Goal: Task Accomplishment & Management: Complete application form

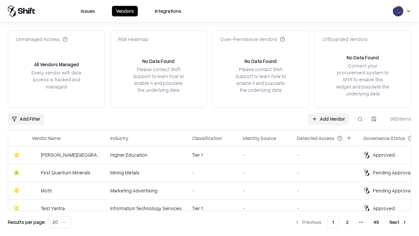
click at [328, 118] on link "Add Vendor" at bounding box center [328, 119] width 41 height 12
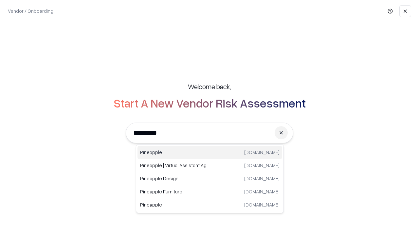
click at [210, 152] on div "Pineapple [DOMAIN_NAME]" at bounding box center [209, 152] width 145 height 13
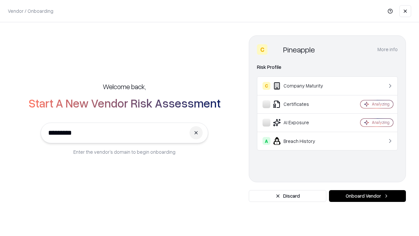
type input "*********"
click at [367, 196] on button "Onboard Vendor" at bounding box center [367, 196] width 77 height 12
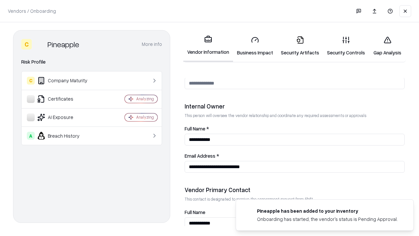
scroll to position [339, 0]
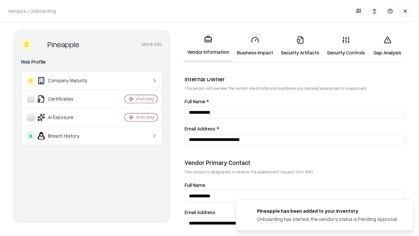
click at [255, 46] on link "Business Impact" at bounding box center [255, 46] width 44 height 30
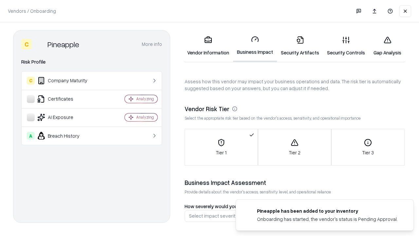
click at [300, 46] on link "Security Artifacts" at bounding box center [300, 46] width 46 height 30
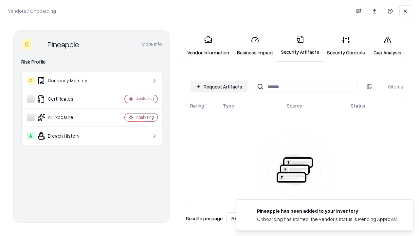
click at [219, 86] on button "Request Artifacts" at bounding box center [218, 87] width 57 height 12
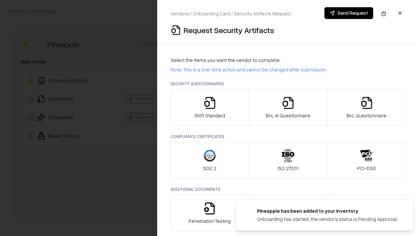
click at [209, 107] on icon "button" at bounding box center [209, 102] width 13 height 13
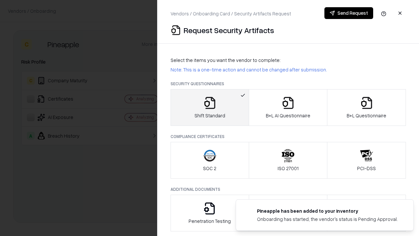
click at [349, 13] on button "Send Request" at bounding box center [348, 13] width 49 height 12
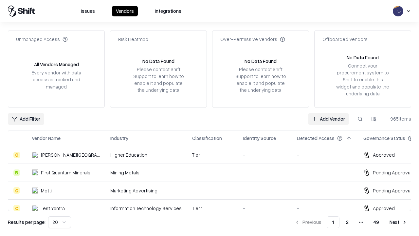
click at [360, 118] on button at bounding box center [360, 119] width 12 height 12
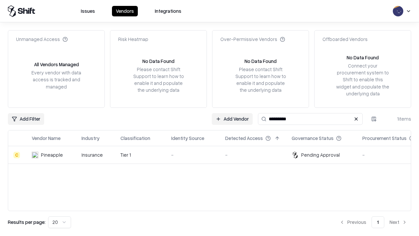
type input "*********"
click at [213, 154] on div "-" at bounding box center [193, 154] width 44 height 7
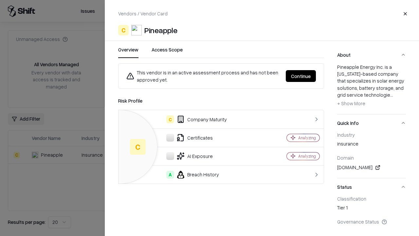
click at [301, 76] on button "Continue" at bounding box center [301, 76] width 30 height 12
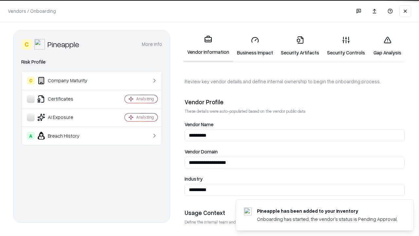
click at [300, 46] on link "Security Artifacts" at bounding box center [300, 46] width 46 height 30
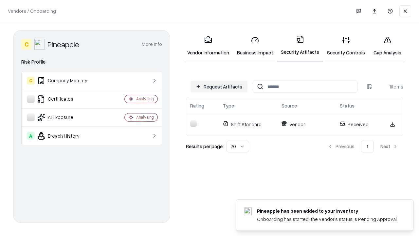
click at [387, 46] on link "Gap Analysis" at bounding box center [387, 46] width 37 height 30
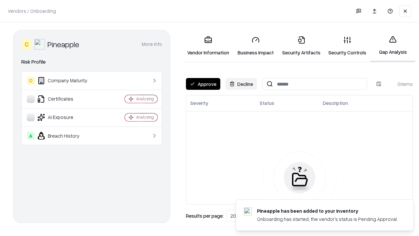
click at [203, 84] on button "Approve" at bounding box center [203, 84] width 34 height 12
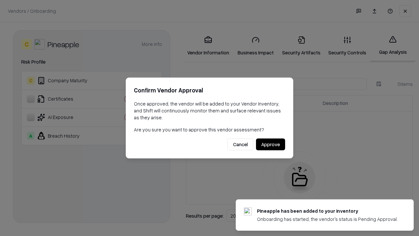
click at [270, 144] on button "Approve" at bounding box center [270, 144] width 29 height 12
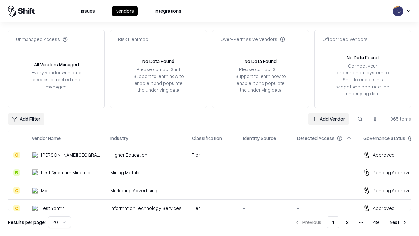
type input "*********"
click at [328, 118] on link "Add Vendor" at bounding box center [328, 119] width 41 height 12
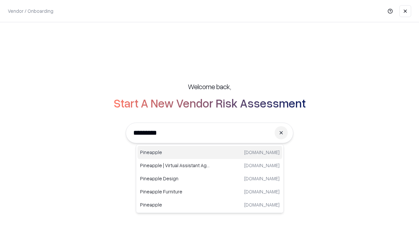
click at [210, 152] on div "Pineapple [DOMAIN_NAME]" at bounding box center [209, 152] width 145 height 13
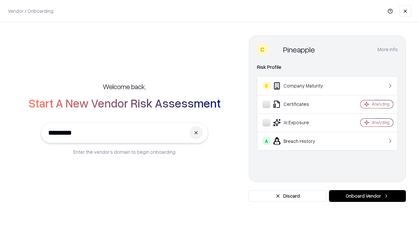
type input "*********"
click at [367, 196] on button "Onboard Vendor" at bounding box center [367, 196] width 77 height 12
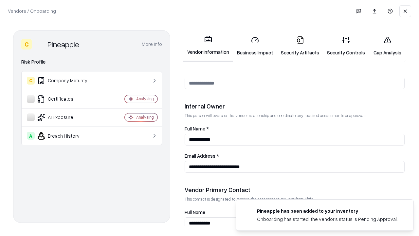
scroll to position [339, 0]
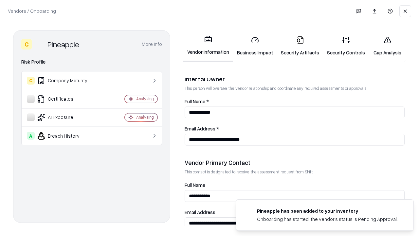
click at [387, 46] on link "Gap Analysis" at bounding box center [387, 46] width 37 height 30
